Goal: Task Accomplishment & Management: Use online tool/utility

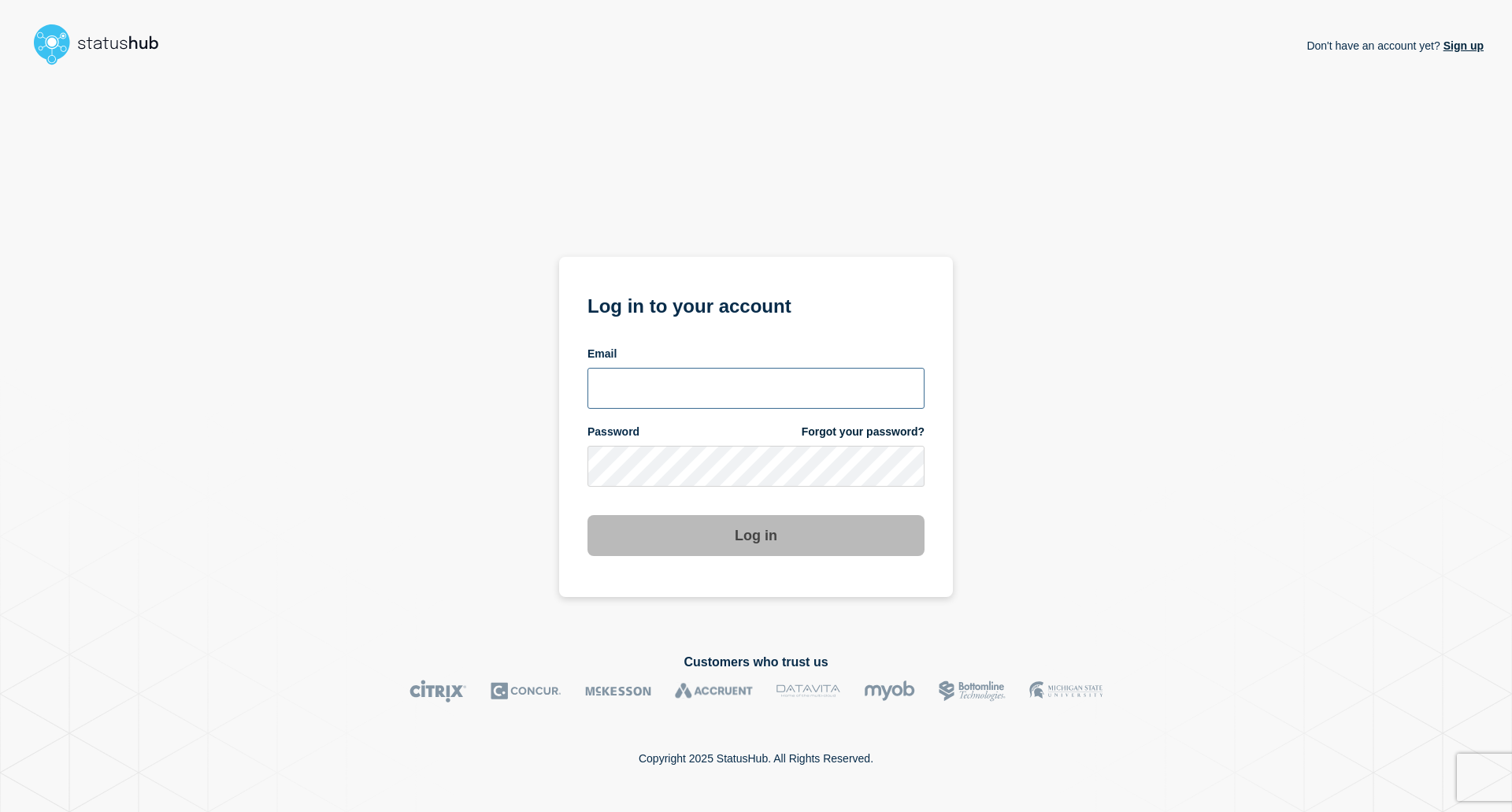
type input "mia.gronvig@ist.com"
click at [749, 535] on button "Log in" at bounding box center [756, 535] width 337 height 41
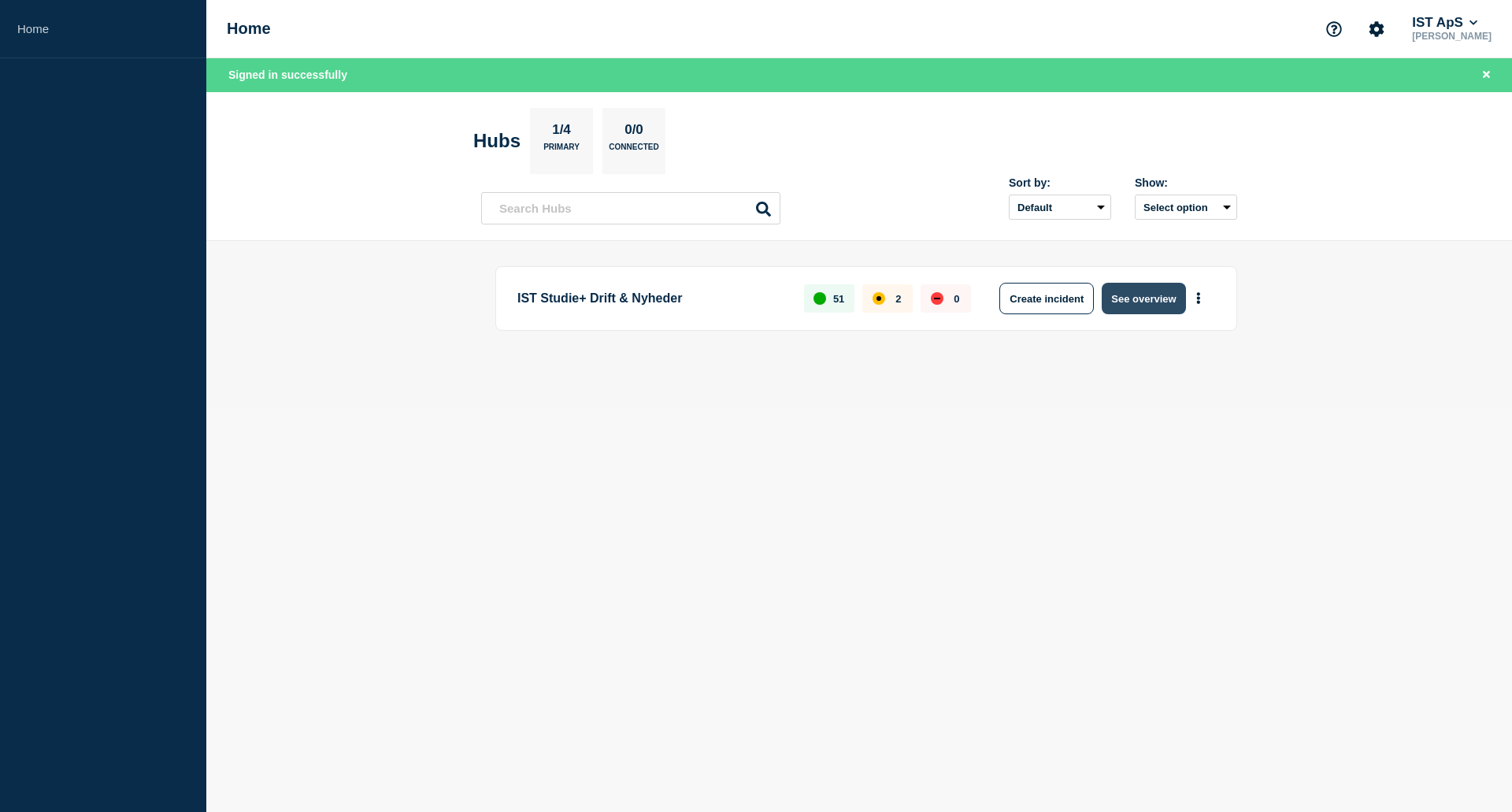
click at [1158, 303] on button "See overview" at bounding box center [1144, 299] width 84 height 32
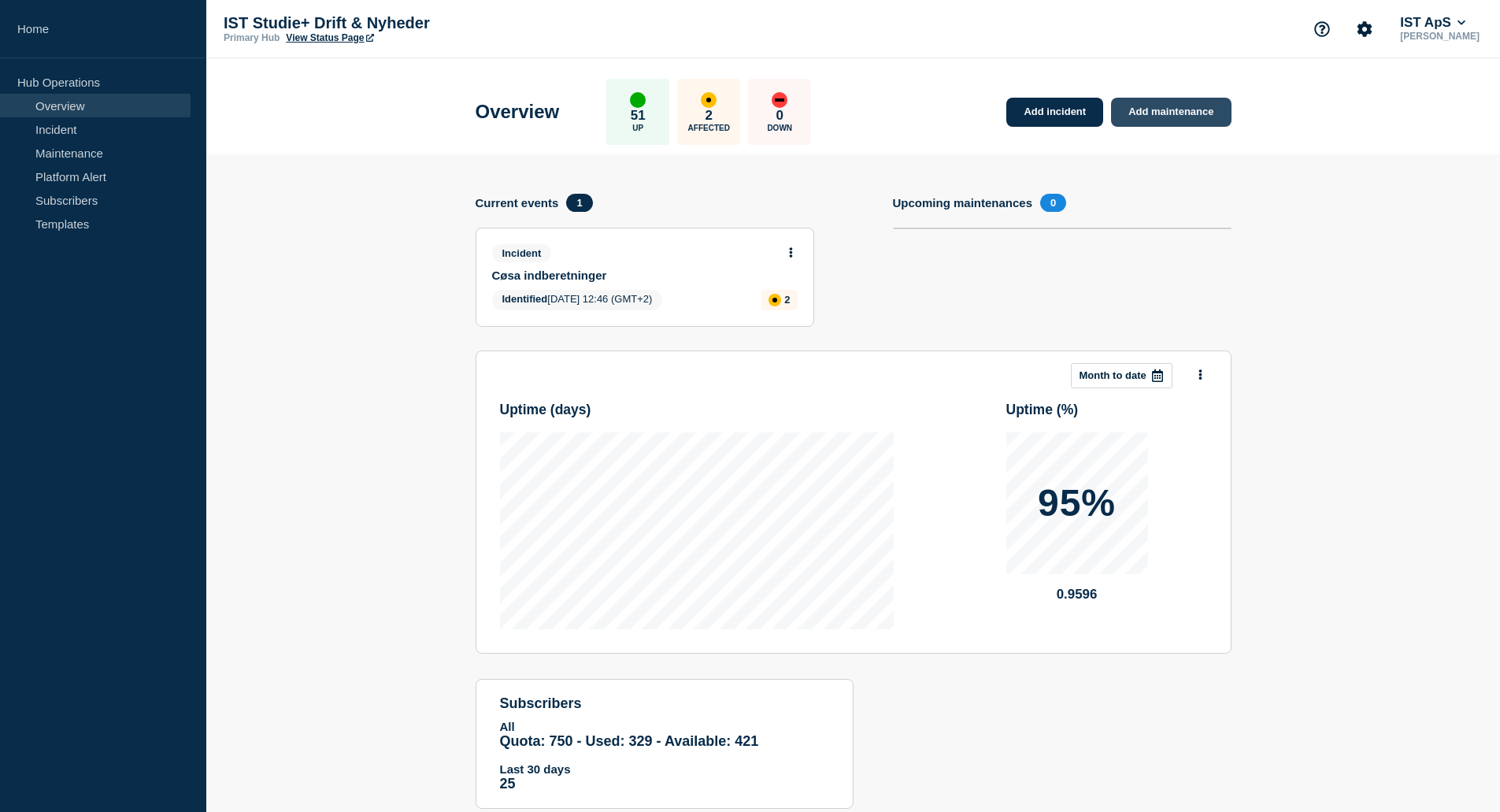
click at [1192, 106] on link "Add maintenance" at bounding box center [1171, 112] width 120 height 29
